Goal: Transaction & Acquisition: Book appointment/travel/reservation

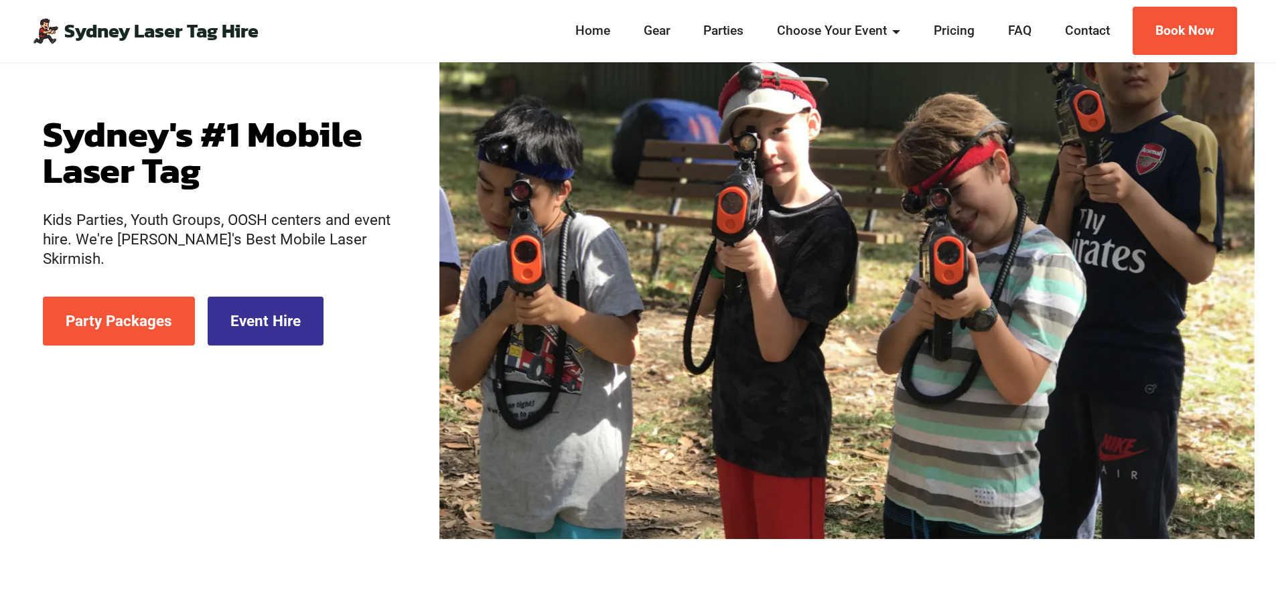
scroll to position [228, 0]
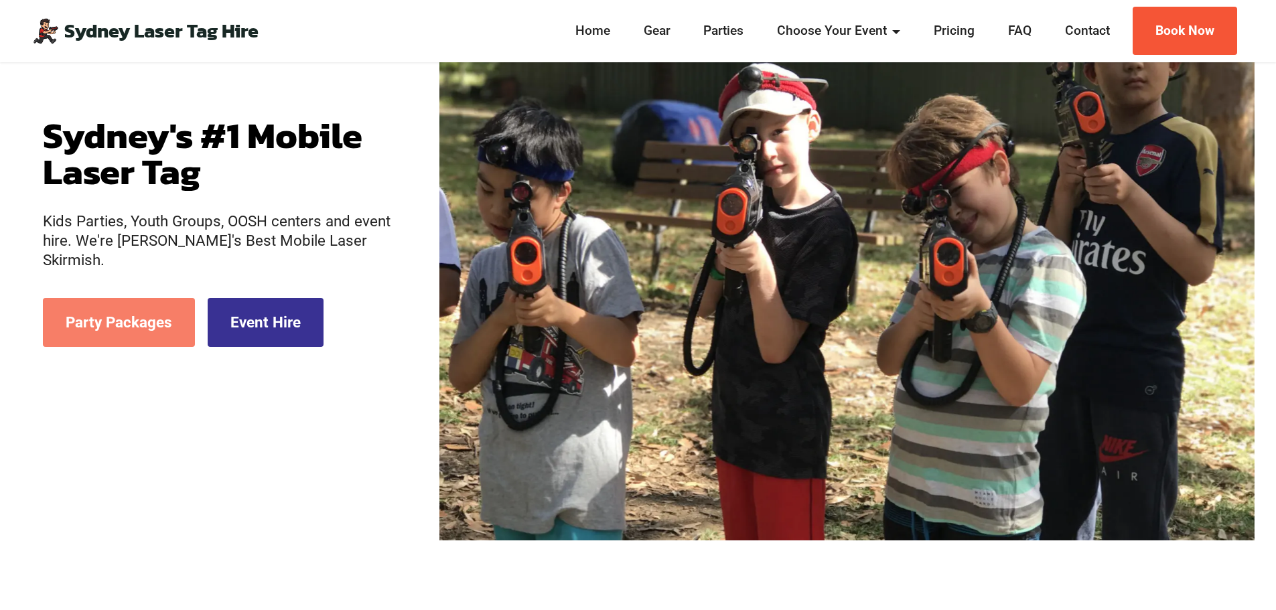
click at [110, 298] on link "Party Packages" at bounding box center [119, 322] width 152 height 49
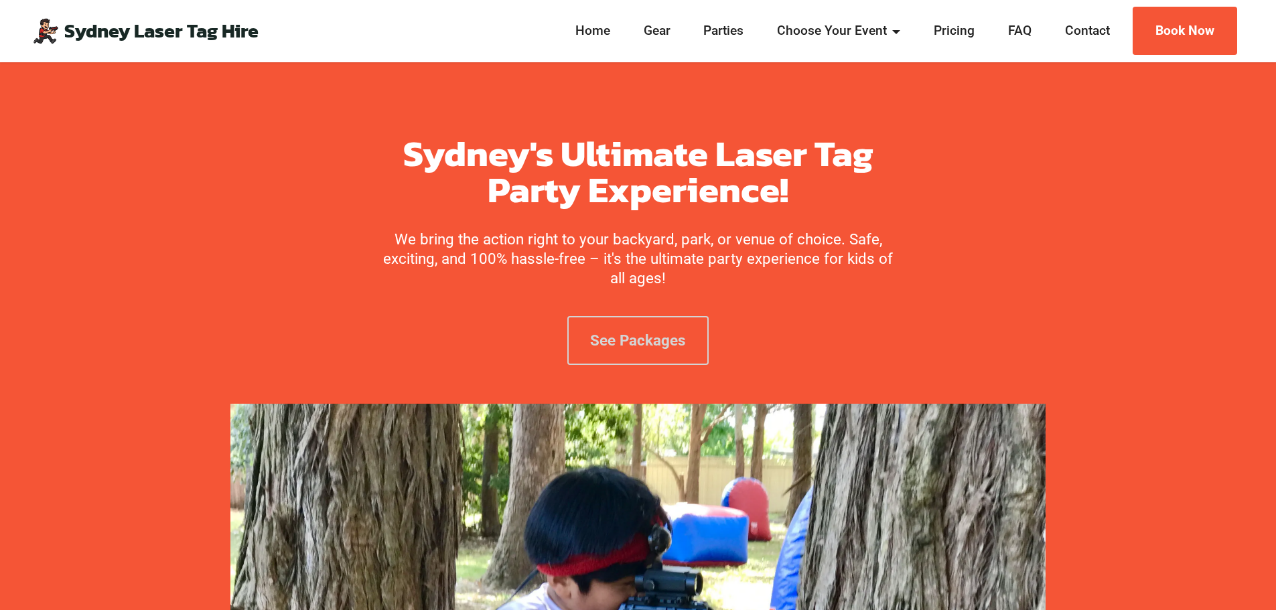
click at [654, 330] on link "See Packages" at bounding box center [637, 340] width 141 height 49
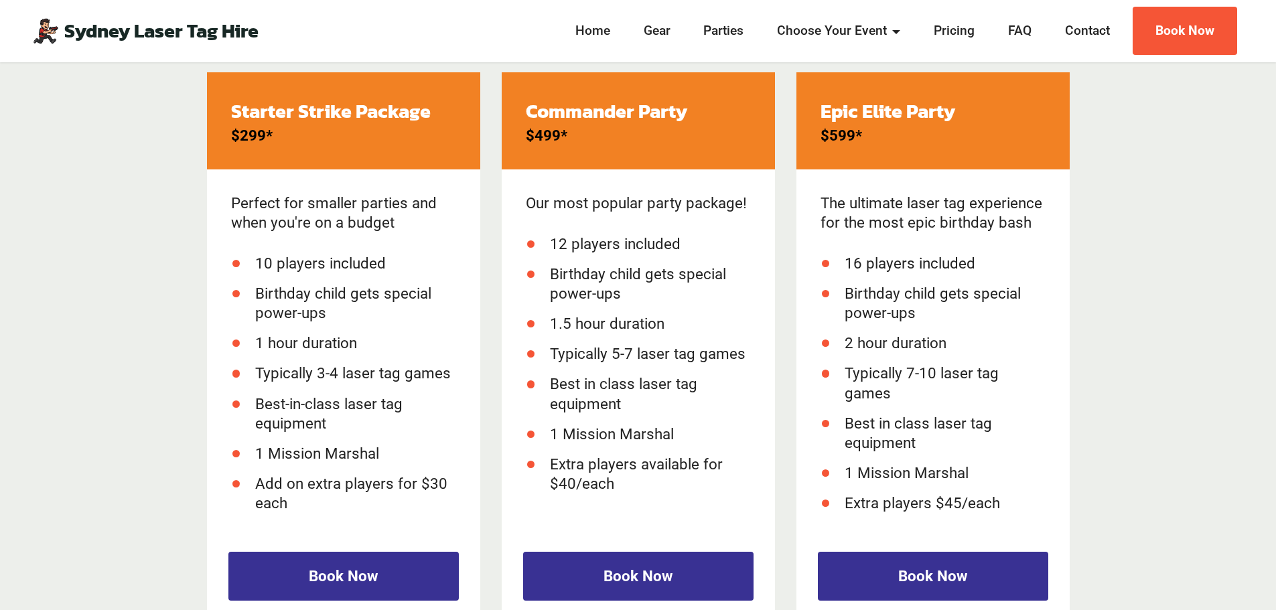
scroll to position [1965, 0]
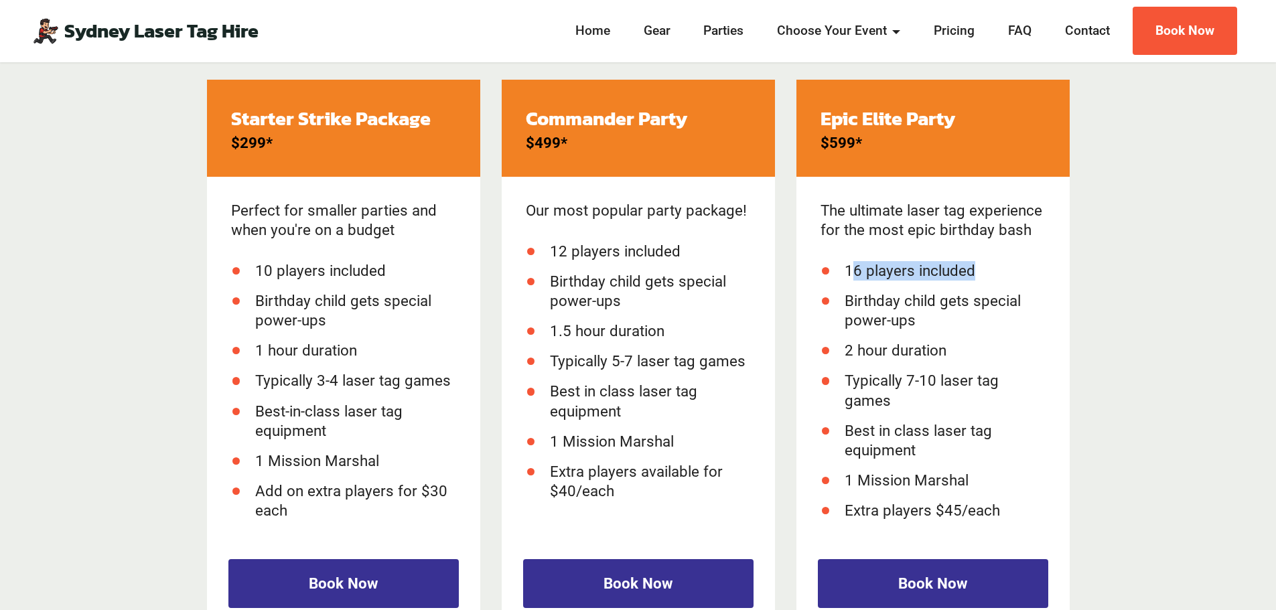
drag, startPoint x: 856, startPoint y: 272, endPoint x: 1005, endPoint y: 271, distance: 148.7
click at [1005, 271] on li "16 players included" at bounding box center [944, 270] width 201 height 19
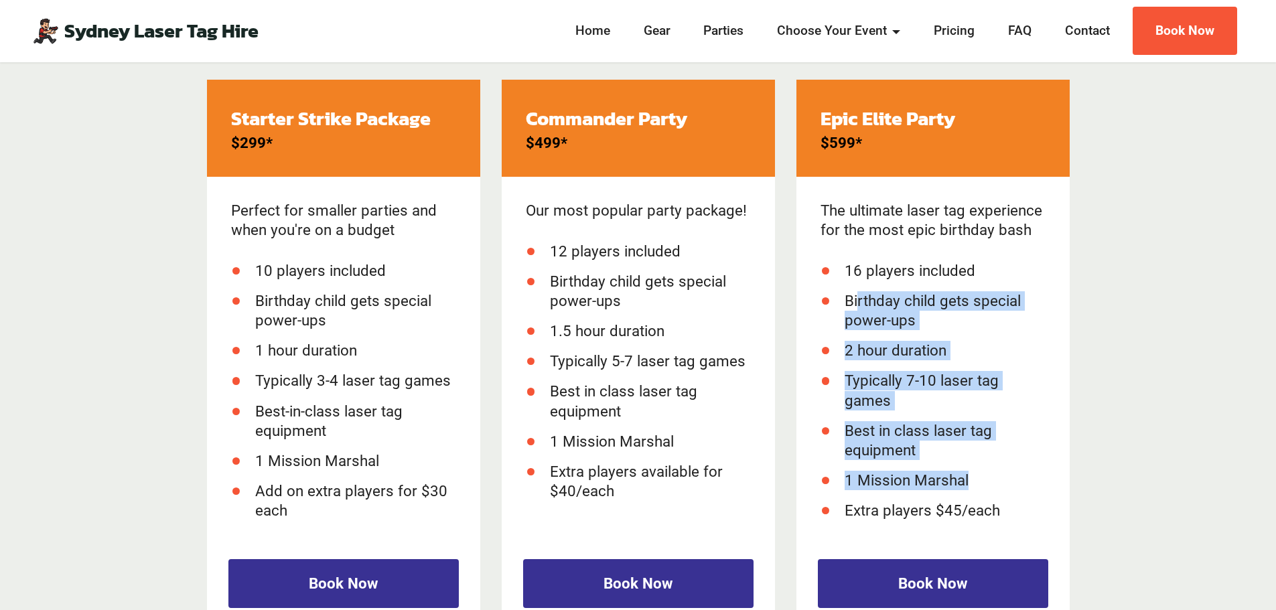
drag, startPoint x: 859, startPoint y: 303, endPoint x: 1006, endPoint y: 473, distance: 224.5
click at [1006, 473] on ul "16 players included Birthday child gets special power-ups 2 hour duration Typic…" at bounding box center [932, 390] width 225 height 259
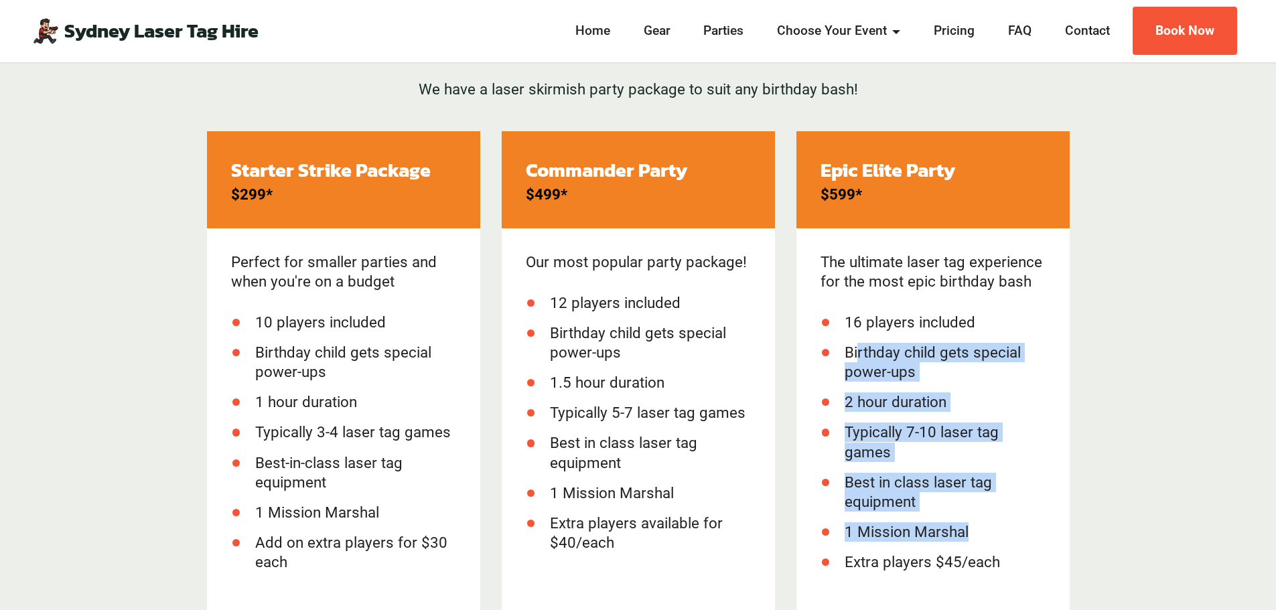
scroll to position [1914, 0]
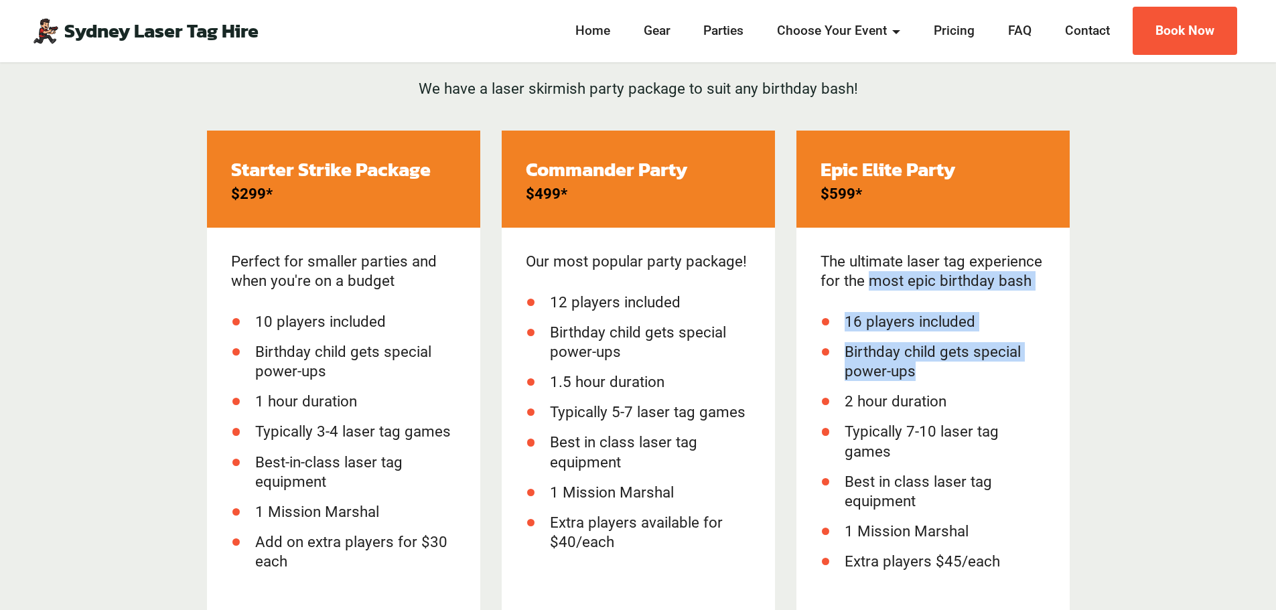
drag, startPoint x: 868, startPoint y: 289, endPoint x: 964, endPoint y: 367, distance: 122.8
click at [964, 367] on div "The ultimate laser tag experience for the most epic birthday bash 16 players in…" at bounding box center [932, 405] width 273 height 355
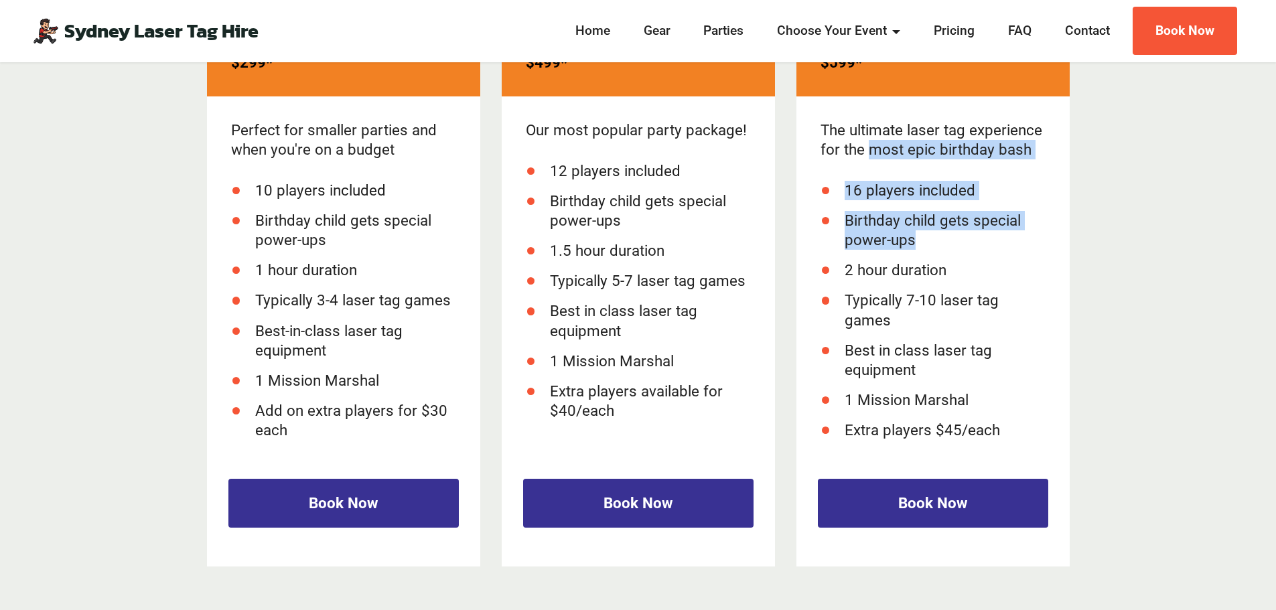
scroll to position [2050, 0]
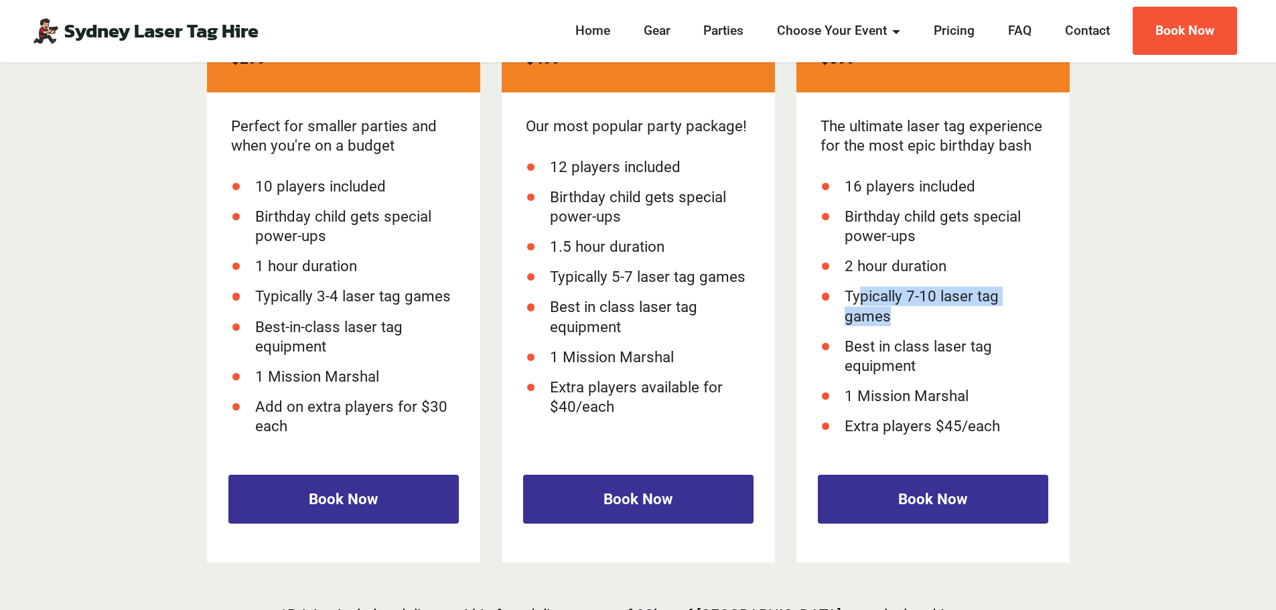
drag, startPoint x: 856, startPoint y: 299, endPoint x: 967, endPoint y: 317, distance: 112.1
click at [967, 317] on li "Typically 7-10 laser tag games" at bounding box center [944, 306] width 201 height 39
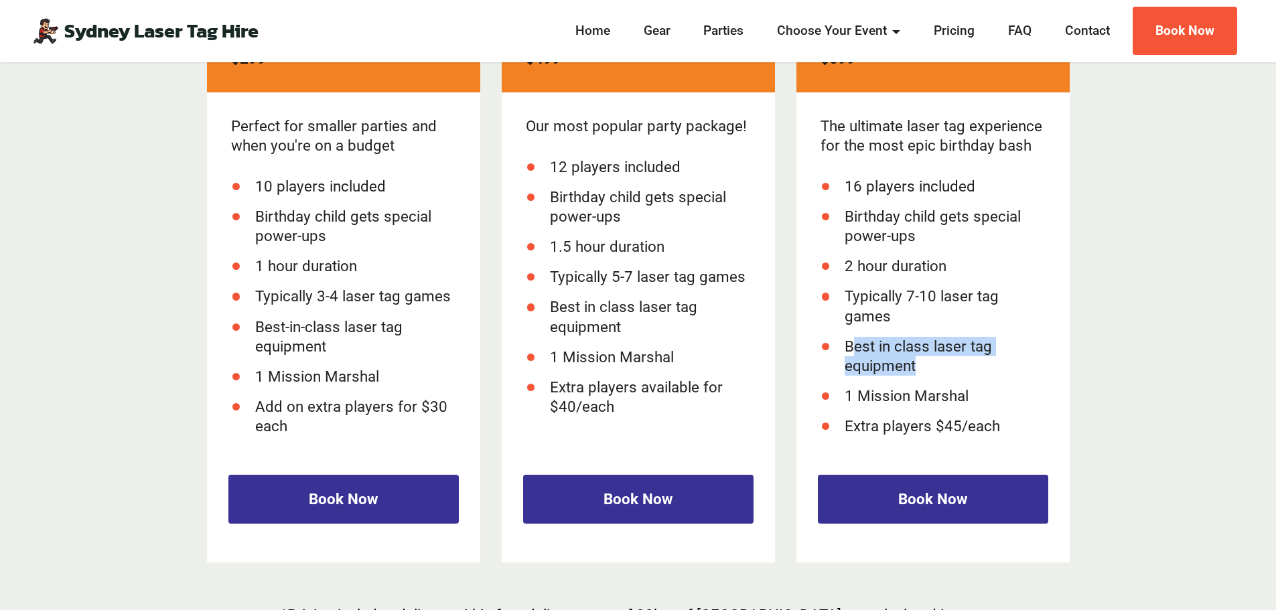
drag, startPoint x: 855, startPoint y: 348, endPoint x: 931, endPoint y: 371, distance: 79.7
click at [931, 371] on li "Best in class laser tag equipment" at bounding box center [944, 356] width 201 height 39
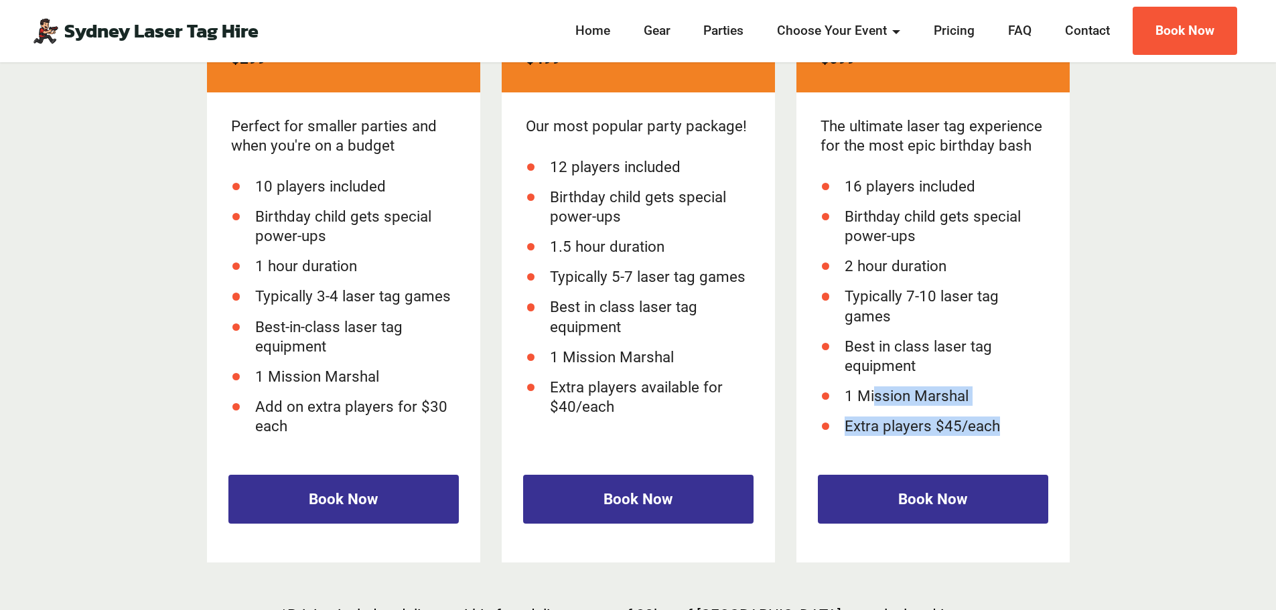
drag, startPoint x: 875, startPoint y: 389, endPoint x: 1026, endPoint y: 425, distance: 154.8
click at [1026, 425] on ul "16 players included Birthday child gets special power-ups 2 hour duration Typic…" at bounding box center [932, 306] width 225 height 259
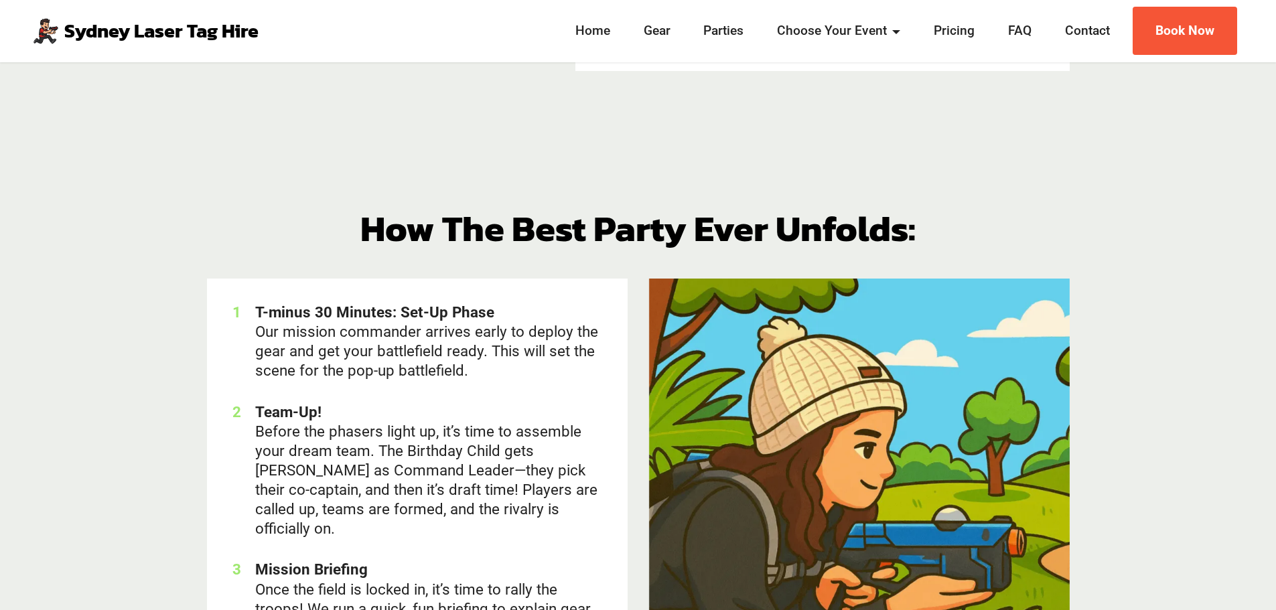
scroll to position [3810, 0]
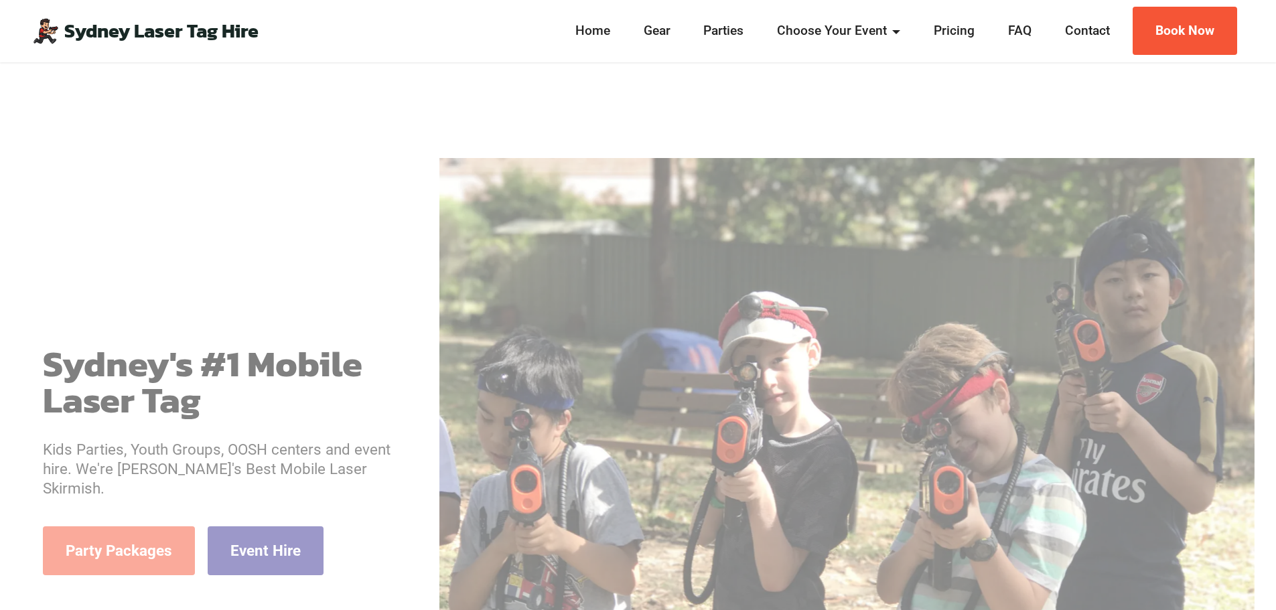
scroll to position [228, 0]
